Goal: Task Accomplishment & Management: Manage account settings

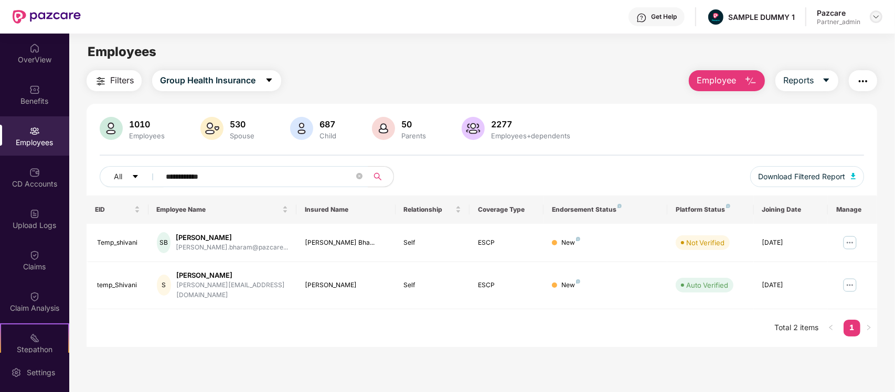
click at [879, 22] on div at bounding box center [876, 16] width 13 height 13
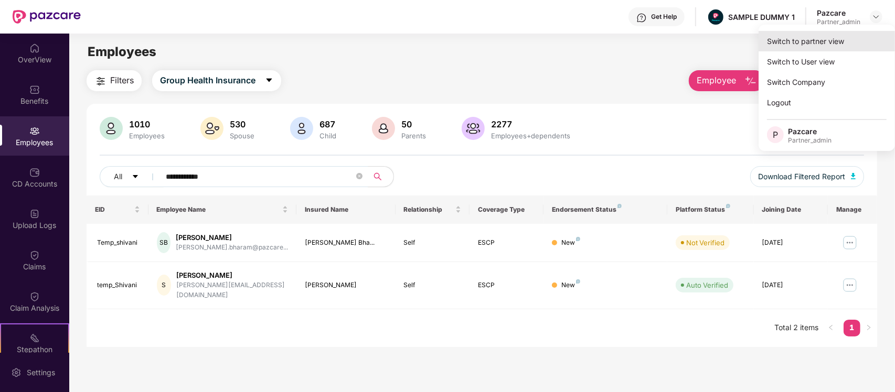
click at [834, 46] on div "Switch to partner view" at bounding box center [826, 41] width 136 height 20
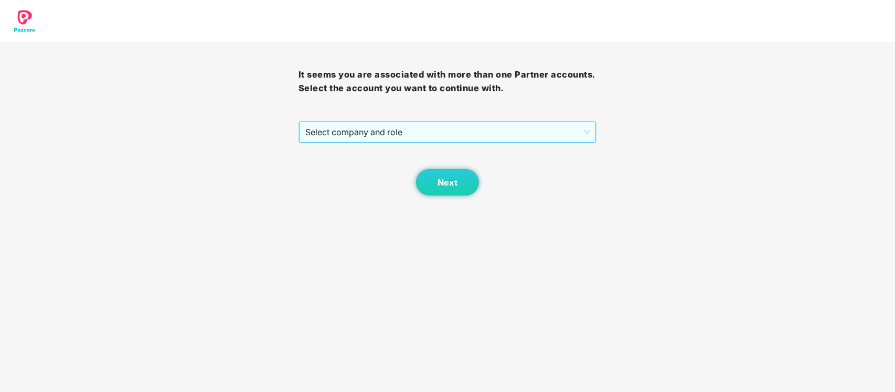
click at [487, 134] on span "Select company and role" at bounding box center [447, 132] width 285 height 20
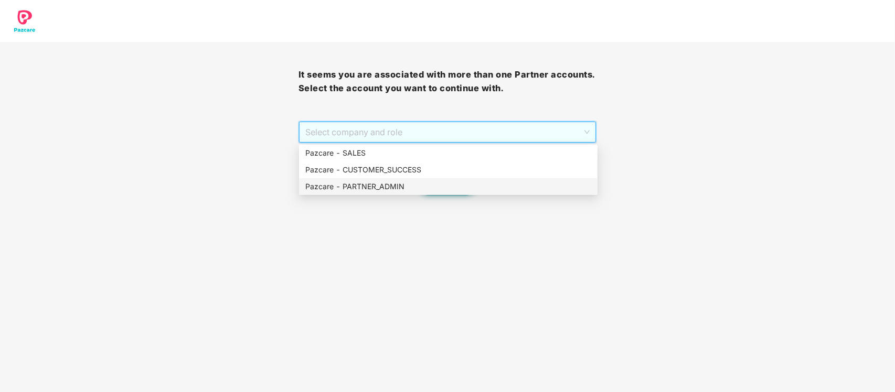
click at [406, 190] on div "Pazcare - PARTNER_ADMIN" at bounding box center [448, 187] width 286 height 12
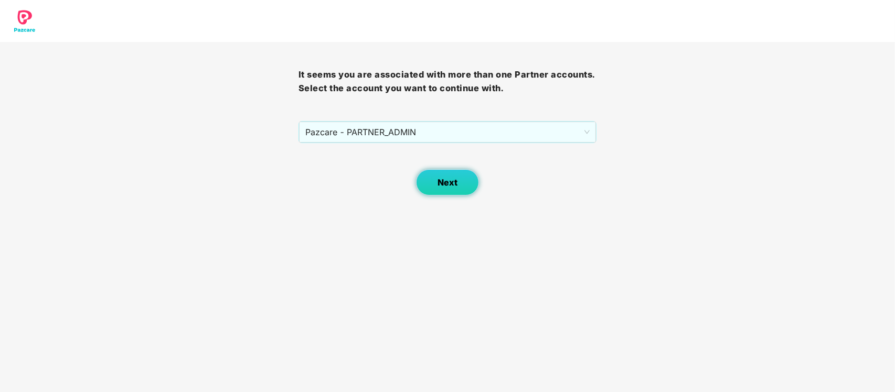
click at [454, 181] on span "Next" at bounding box center [447, 183] width 20 height 10
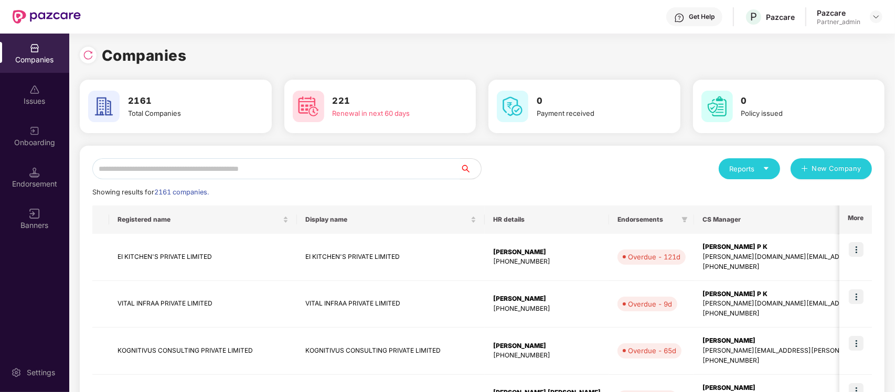
click at [408, 174] on input "text" at bounding box center [276, 168] width 368 height 21
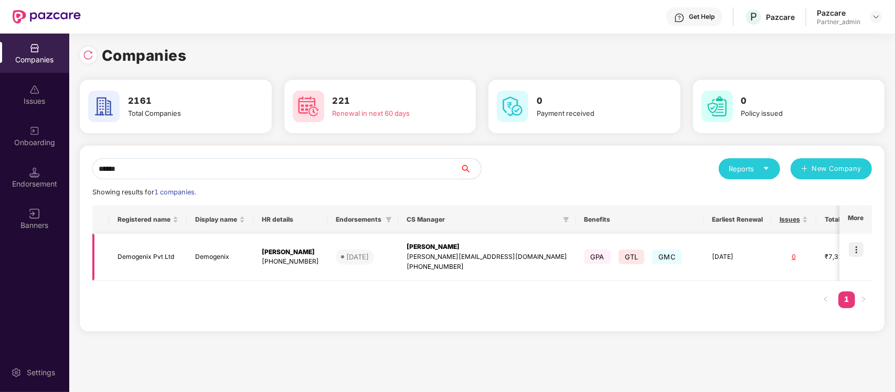
type input "******"
click at [862, 244] on img at bounding box center [856, 249] width 15 height 15
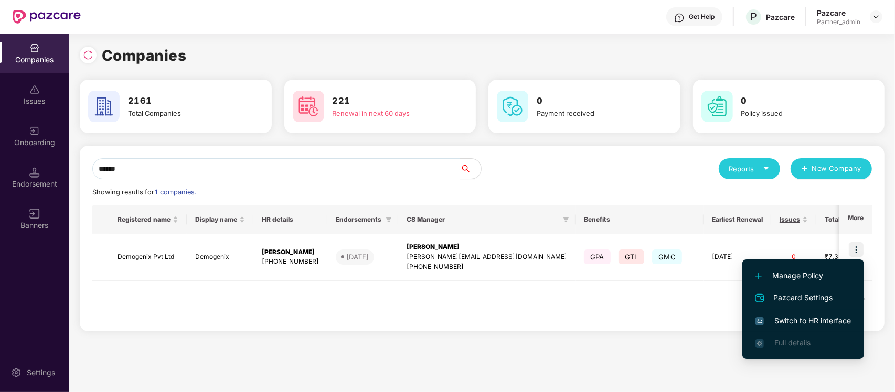
click at [808, 313] on li "Switch to HR interface" at bounding box center [803, 321] width 122 height 22
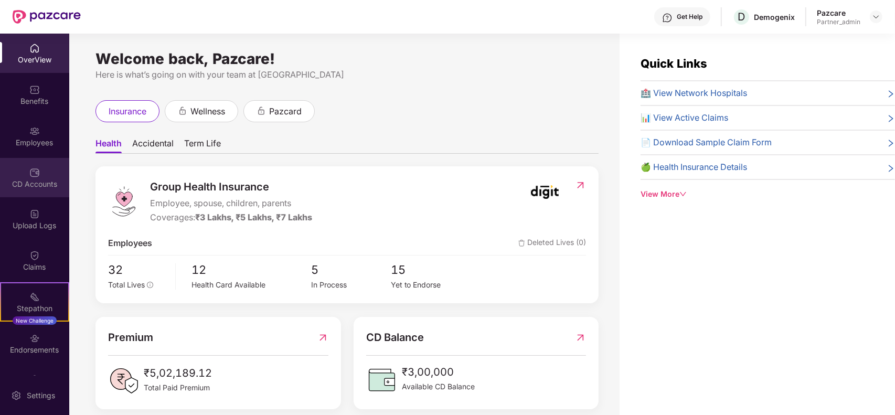
click at [35, 161] on div "CD Accounts" at bounding box center [34, 177] width 69 height 39
